Goal: Transaction & Acquisition: Purchase product/service

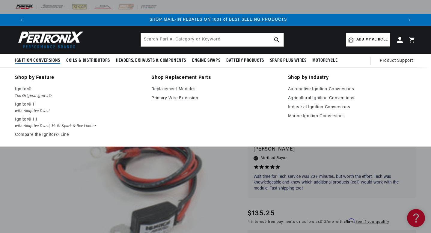
scroll to position [0, 375]
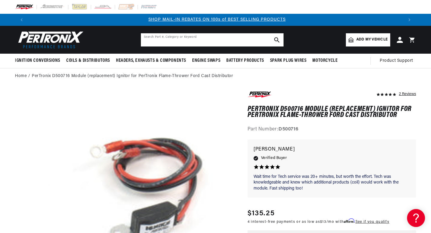
click at [195, 42] on input "text" at bounding box center [212, 39] width 143 height 13
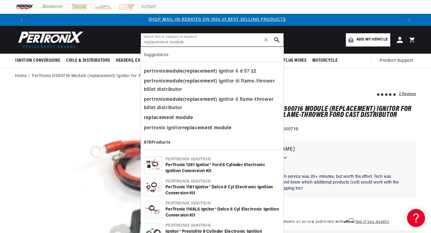
type input "replacement module"
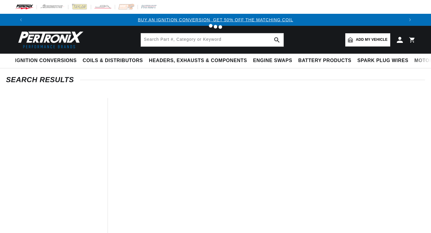
type input "replacement module"
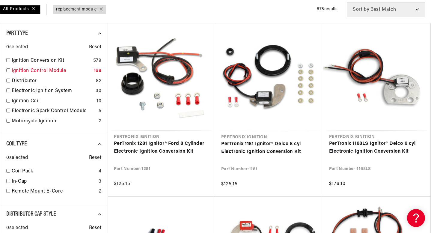
click at [51, 68] on link "Ignition Control Module" at bounding box center [52, 71] width 80 height 8
checkbox input "true"
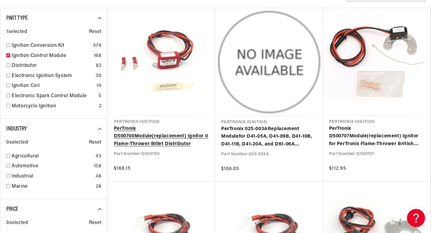
scroll to position [0, 375]
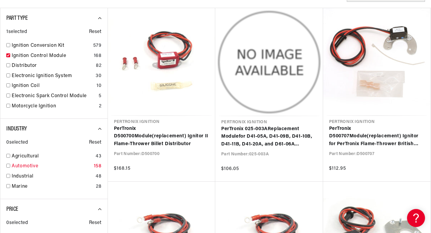
click at [34, 166] on link "Automotive" at bounding box center [52, 167] width 80 height 8
checkbox input "true"
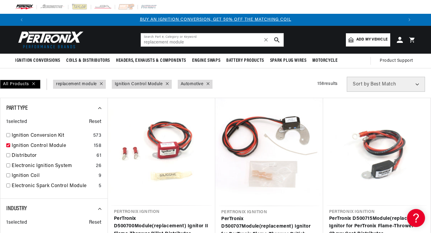
click at [100, 83] on icon at bounding box center [101, 83] width 3 height 3
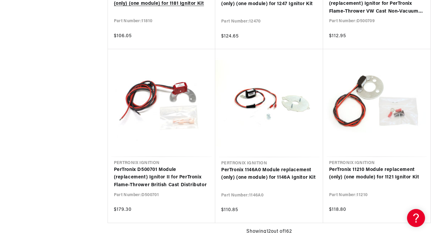
scroll to position [0, 375]
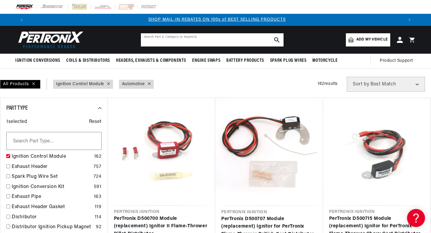
click at [183, 40] on input "text" at bounding box center [212, 39] width 143 height 13
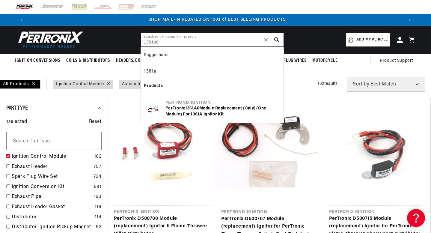
type input "1361a0"
checkbox input "false"
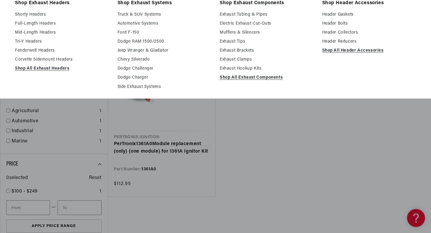
scroll to position [90, 0]
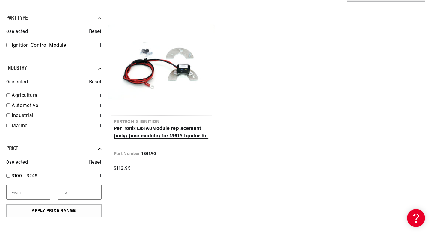
click at [185, 130] on link "PerTronix 1361A0 Module replacement (only) (one module) for 1361A Ignitor Kit" at bounding box center [162, 132] width 96 height 15
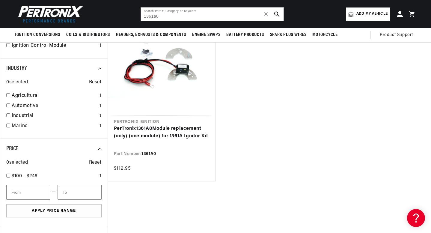
scroll to position [0, 0]
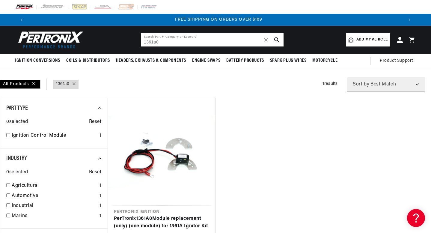
click at [193, 41] on input "1361a0" at bounding box center [212, 39] width 143 height 13
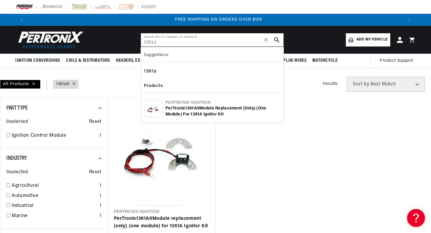
type input "1361a"
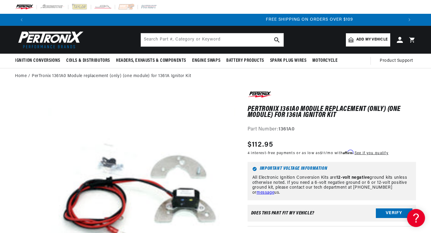
scroll to position [0, 719]
